Goal: Check status

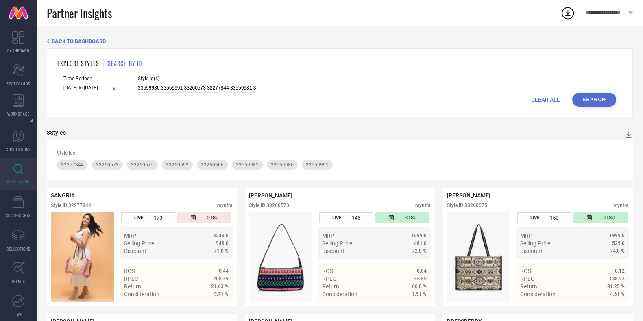
select select "2"
select select "2025"
select select "3"
select select "2025"
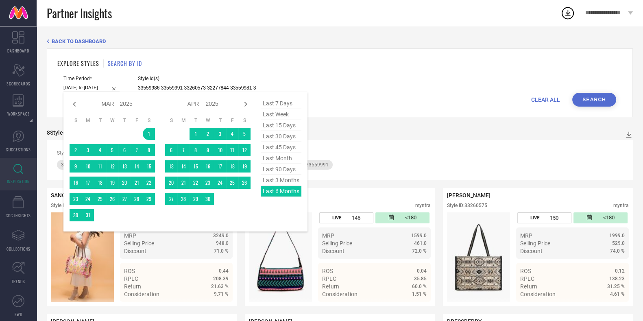
click at [90, 89] on input "[DATE] to [DATE]" at bounding box center [91, 87] width 56 height 9
click at [269, 190] on div "last 7 days last week last 15 days last 30 days last 45 days last month last 90…" at bounding box center [281, 161] width 41 height 127
click at [268, 193] on div "last 7 days last week last 15 days last 30 days last 45 days last month last 90…" at bounding box center [281, 161] width 41 height 127
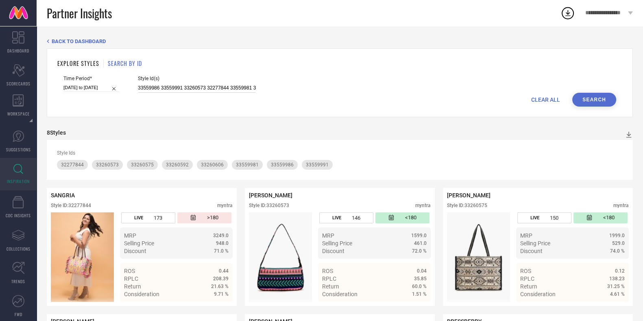
click at [245, 87] on input "33559986 33559991 33260573 32277844 33559981 33260592 33260606 33260575" at bounding box center [197, 87] width 118 height 9
paste input "6238510 36238522 36238521 36238528 36238504 36238537 36238512 36238531 36238517…"
type input "36238510 36238522 36238521 36238528 36238504 36238537 36238512 36238531 3623851…"
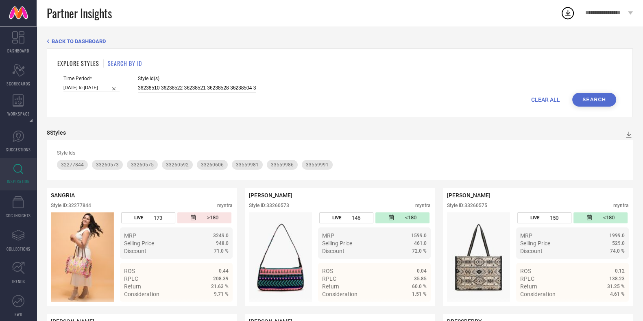
click at [598, 100] on button "Search" at bounding box center [595, 100] width 44 height 14
